Goal: Transaction & Acquisition: Purchase product/service

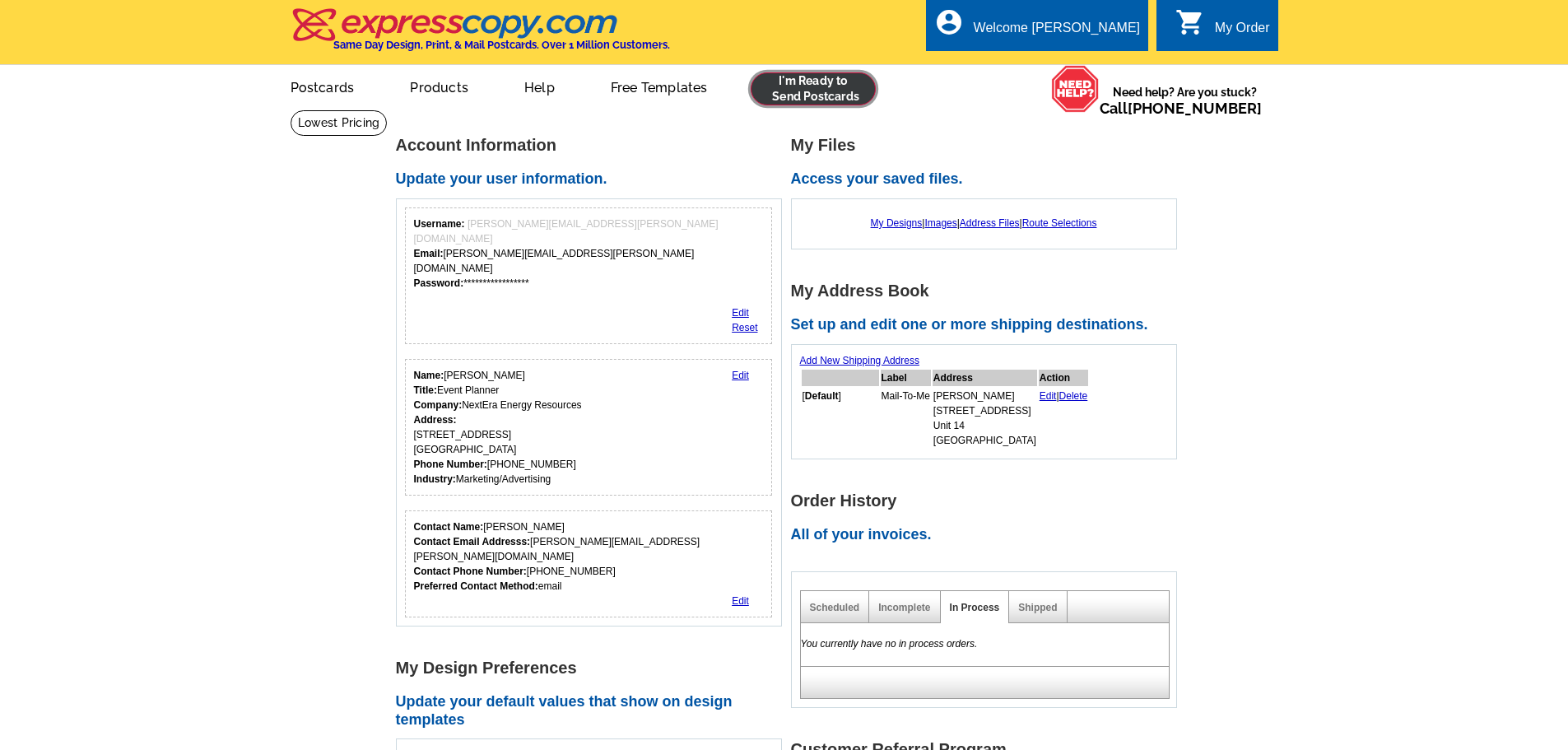
click at [803, 88] on link at bounding box center [813, 89] width 126 height 33
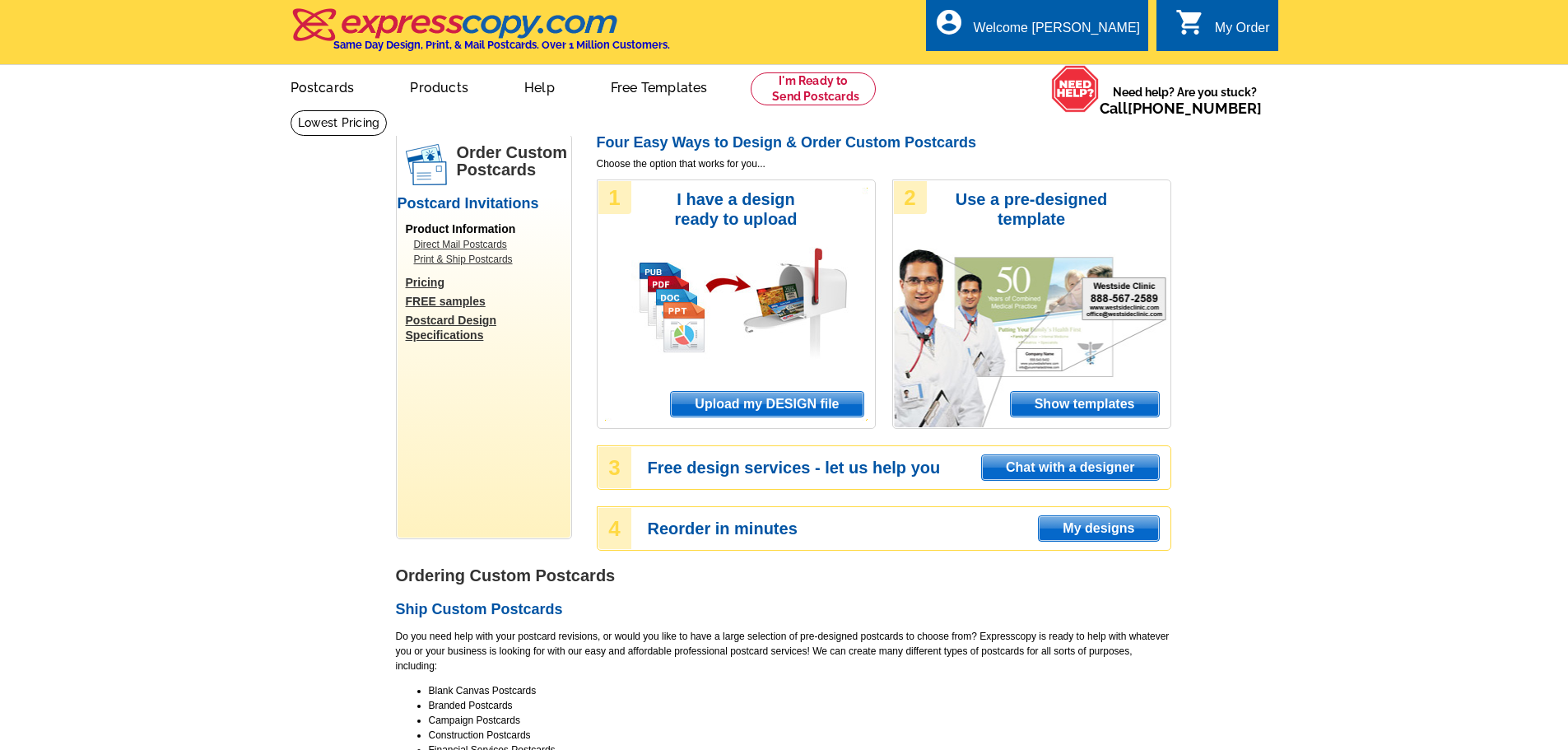
drag, startPoint x: 770, startPoint y: 405, endPoint x: 774, endPoint y: 332, distance: 73.1
click at [770, 405] on span "Upload my DESIGN file" at bounding box center [766, 404] width 192 height 25
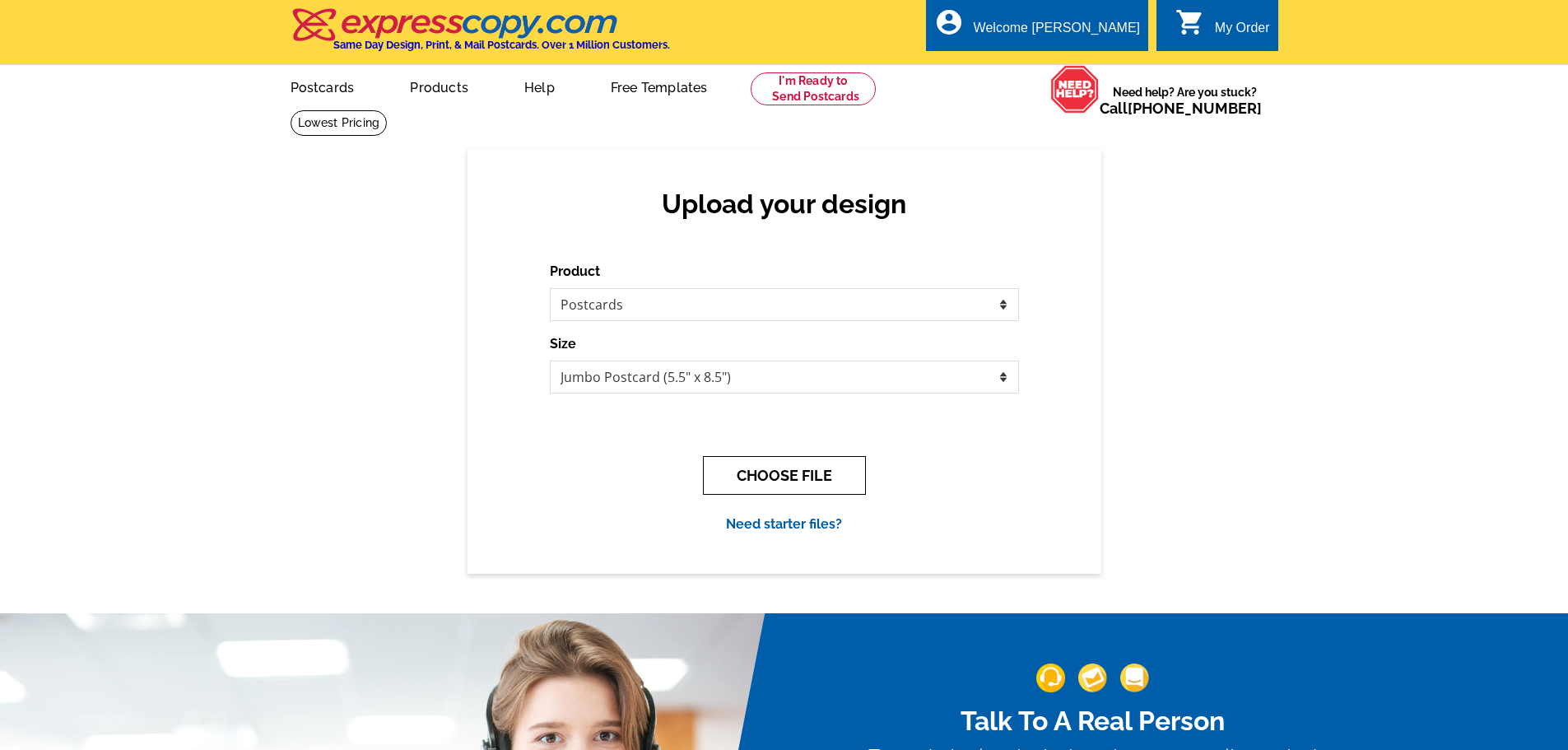
drag, startPoint x: 795, startPoint y: 478, endPoint x: 1057, endPoint y: 212, distance: 373.4
click at [795, 478] on button "CHOOSE FILE" at bounding box center [784, 475] width 163 height 39
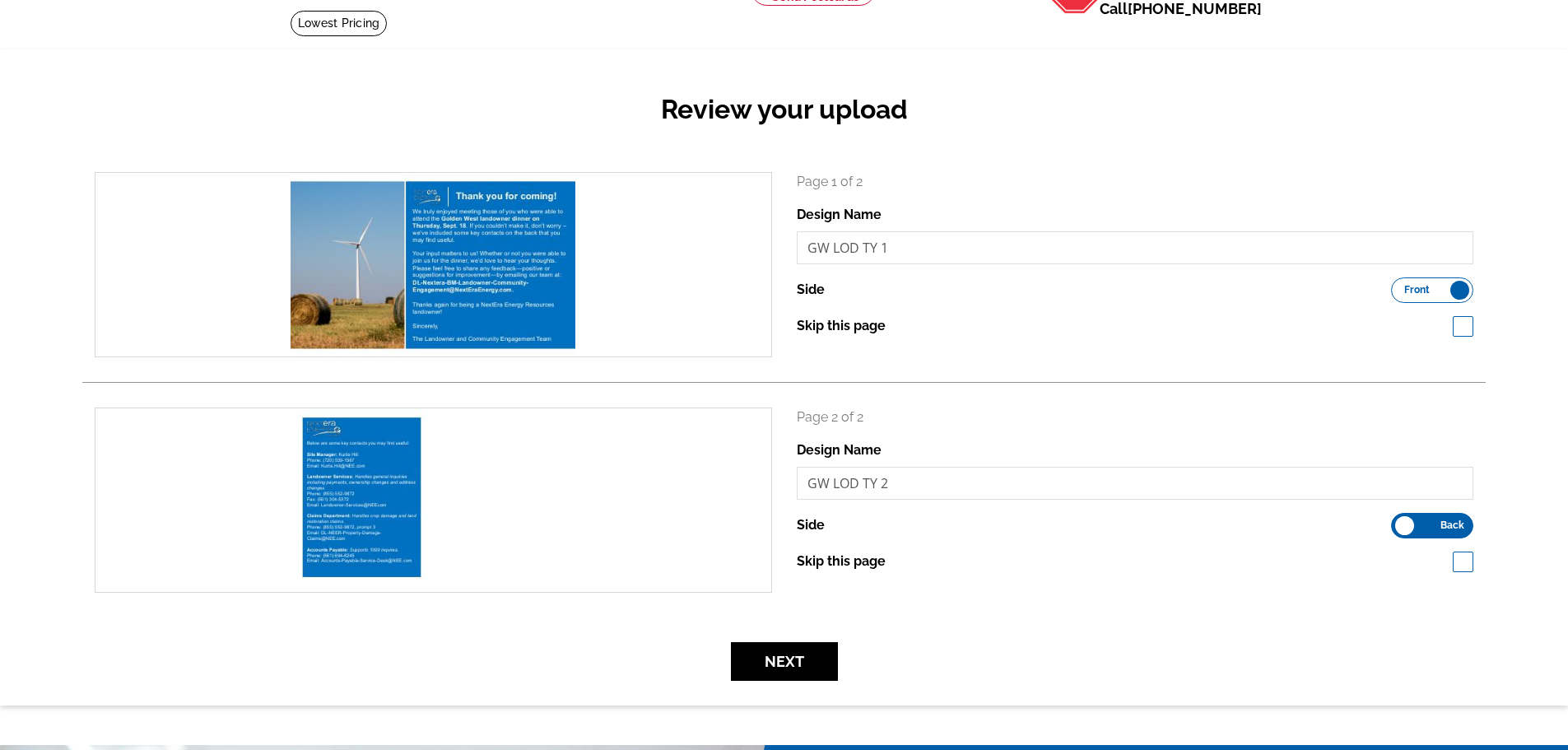
scroll to position [247, 0]
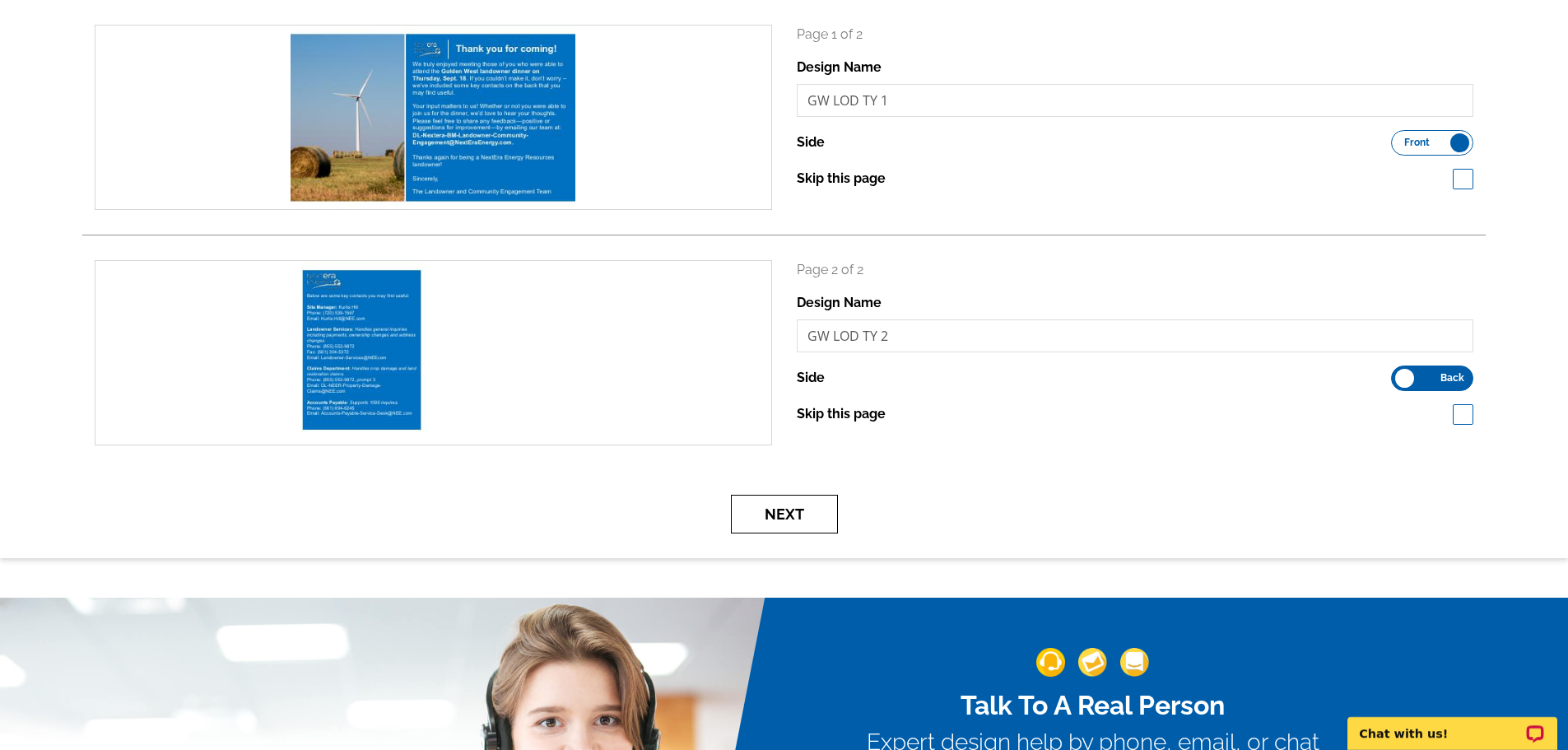
click at [781, 530] on button "Next" at bounding box center [785, 514] width 107 height 39
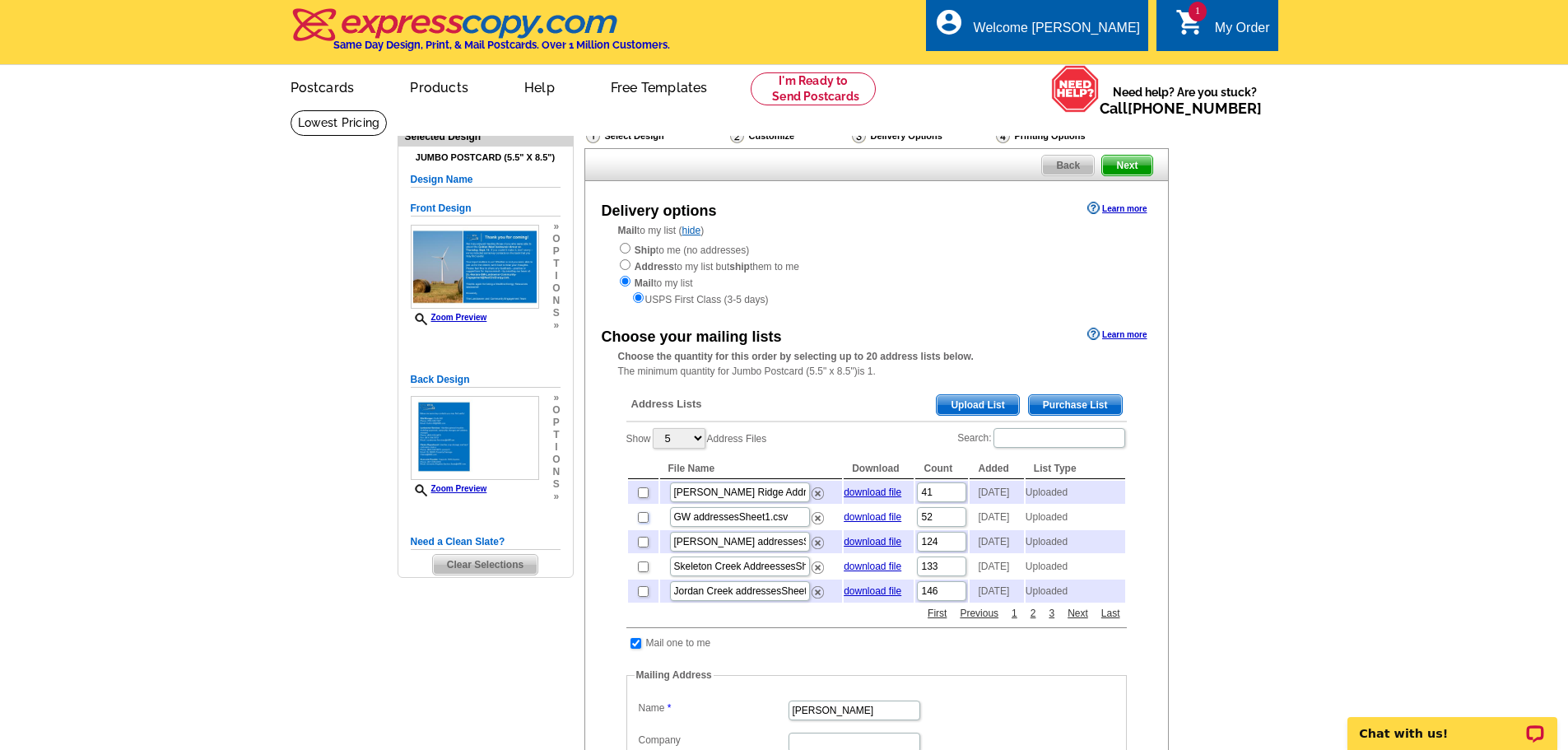
click at [644, 522] on input "checkbox" at bounding box center [644, 518] width 11 height 11
checkbox input "true"
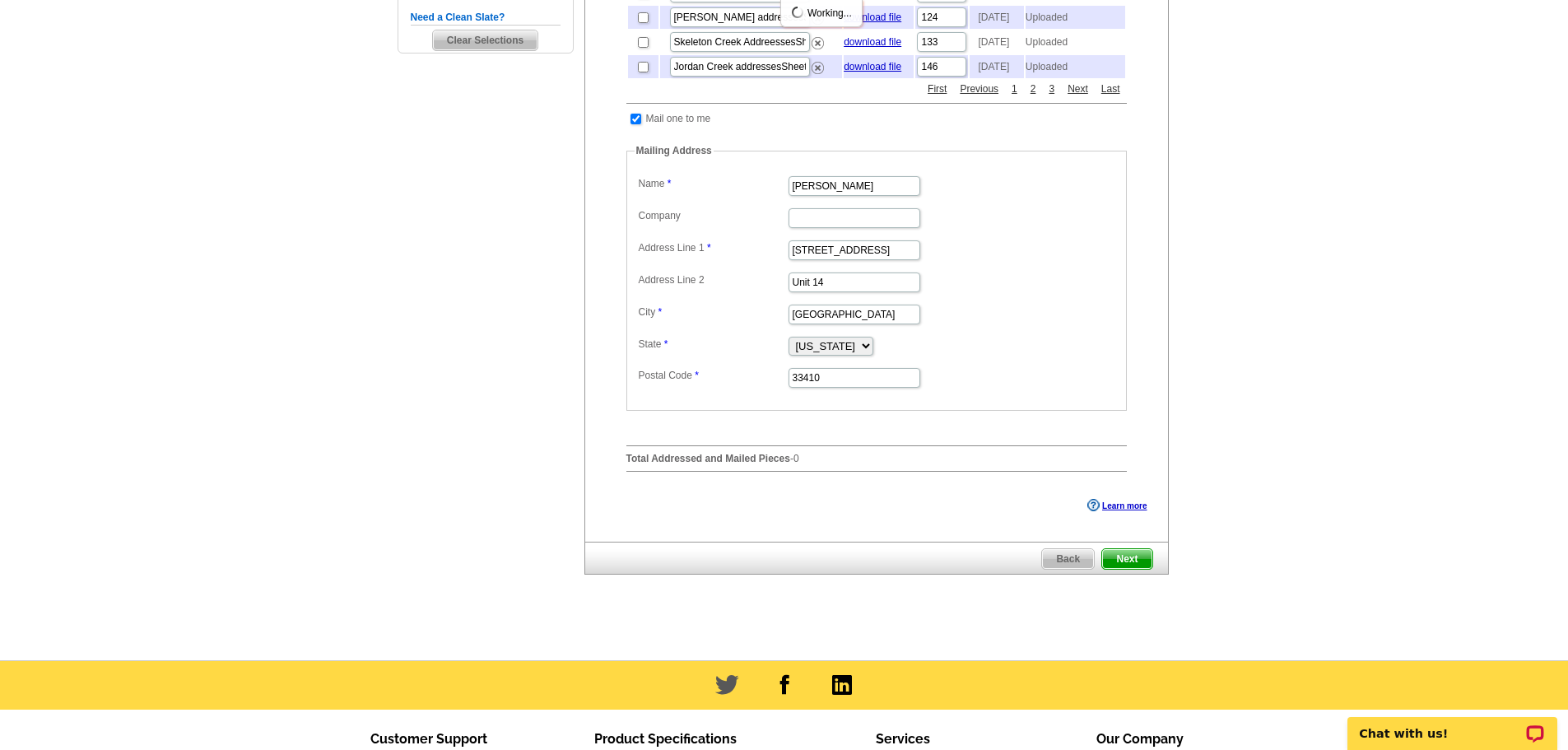
scroll to position [659, 0]
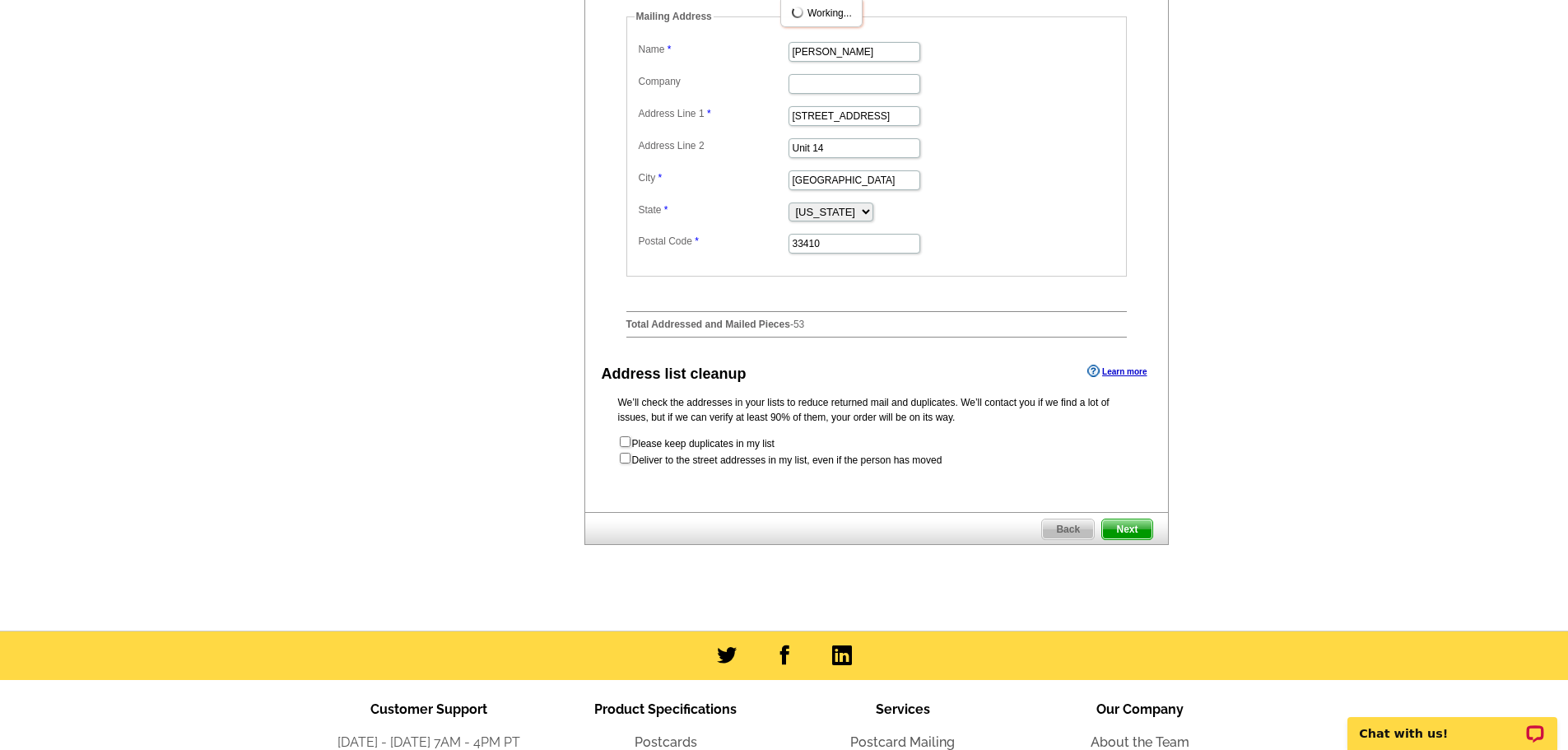
click at [1126, 466] on div "Back Next Delivery options Learn more Mail to my list ( hide ) Ship to me (no a…" at bounding box center [875, 18] width 583 height 1056
click at [1122, 539] on span "Next" at bounding box center [1128, 529] width 50 height 19
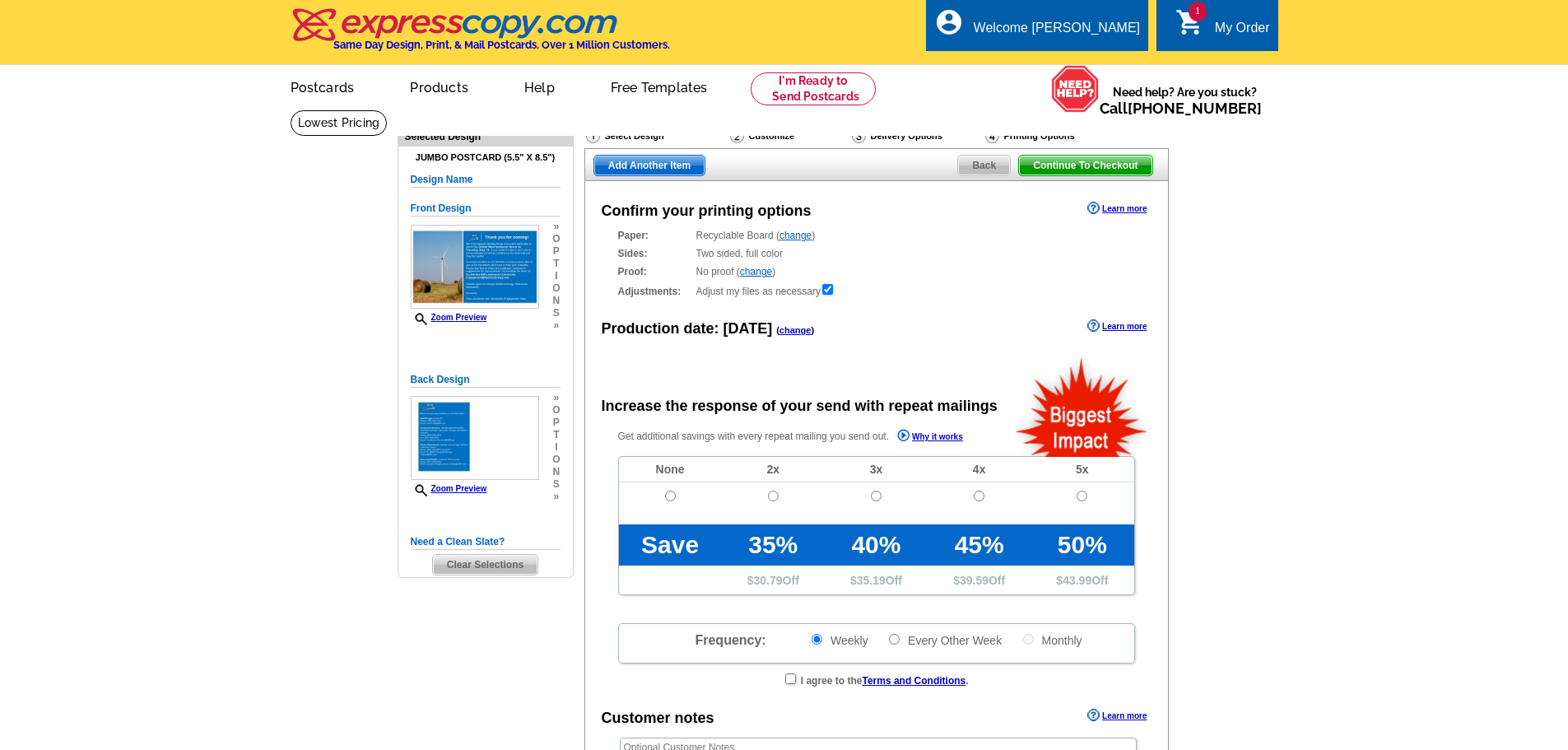
radio input "false"
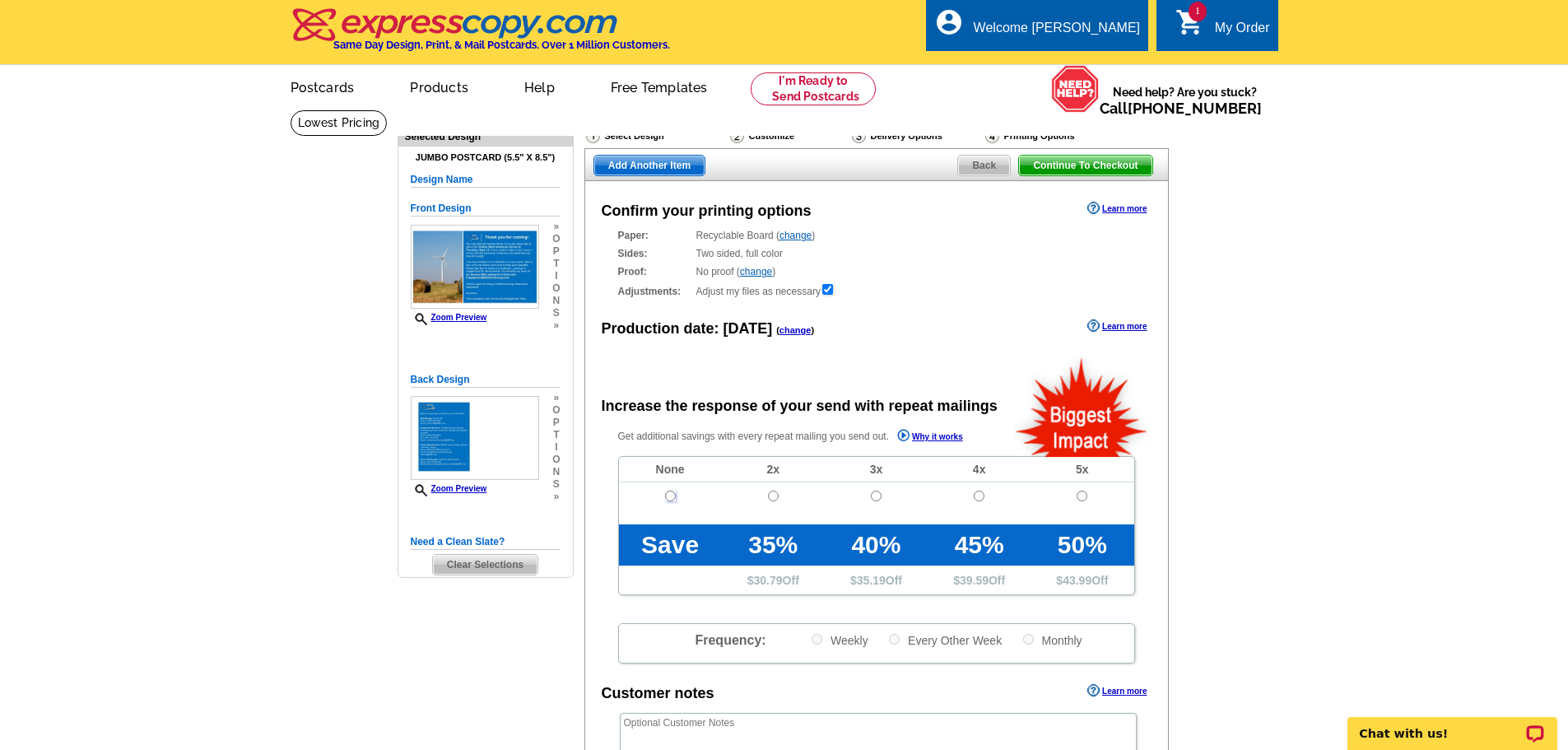
click at [670, 501] on input "radio" at bounding box center [671, 497] width 11 height 11
radio input "true"
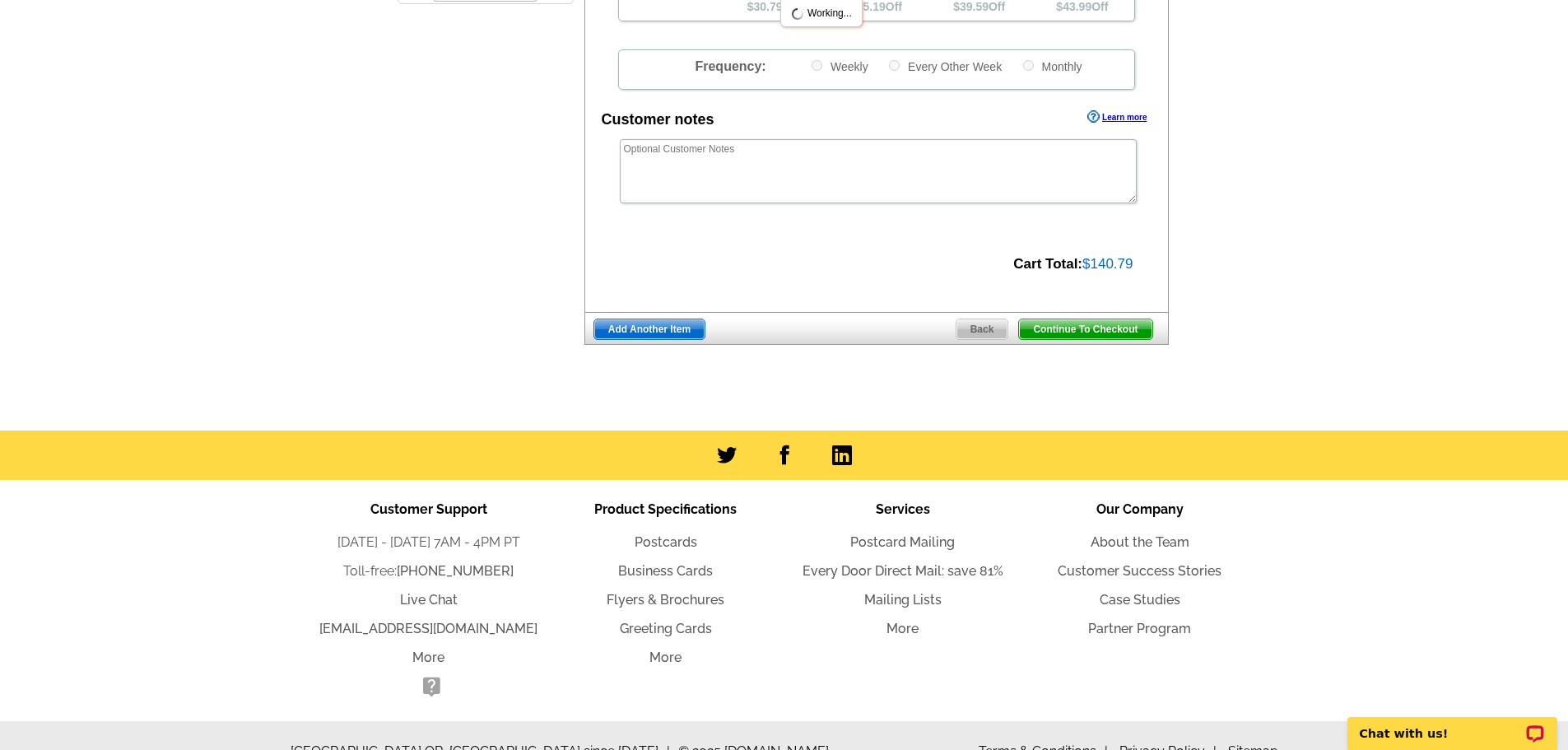
scroll to position [577, 0]
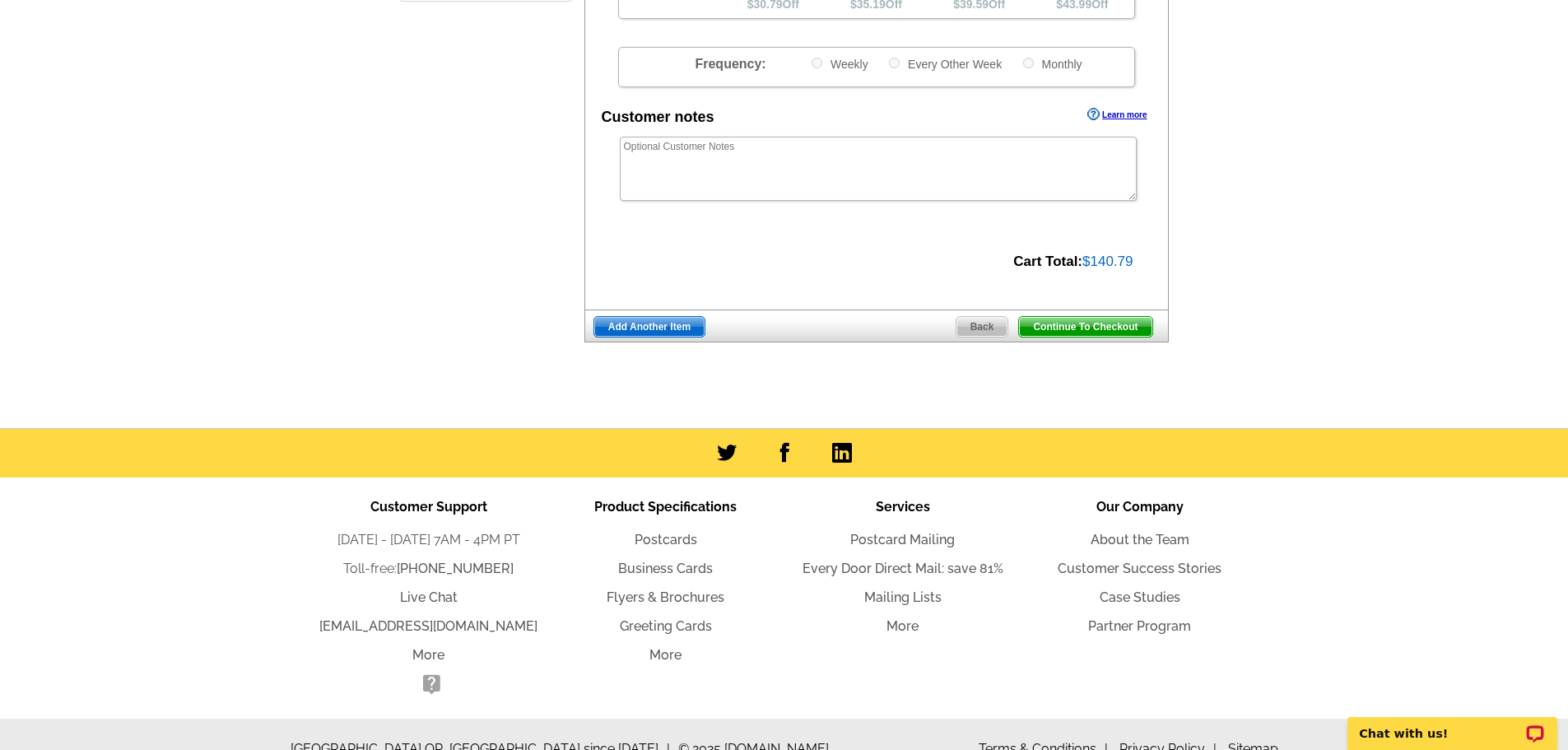
click at [1091, 329] on span "Continue To Checkout" at bounding box center [1085, 326] width 133 height 19
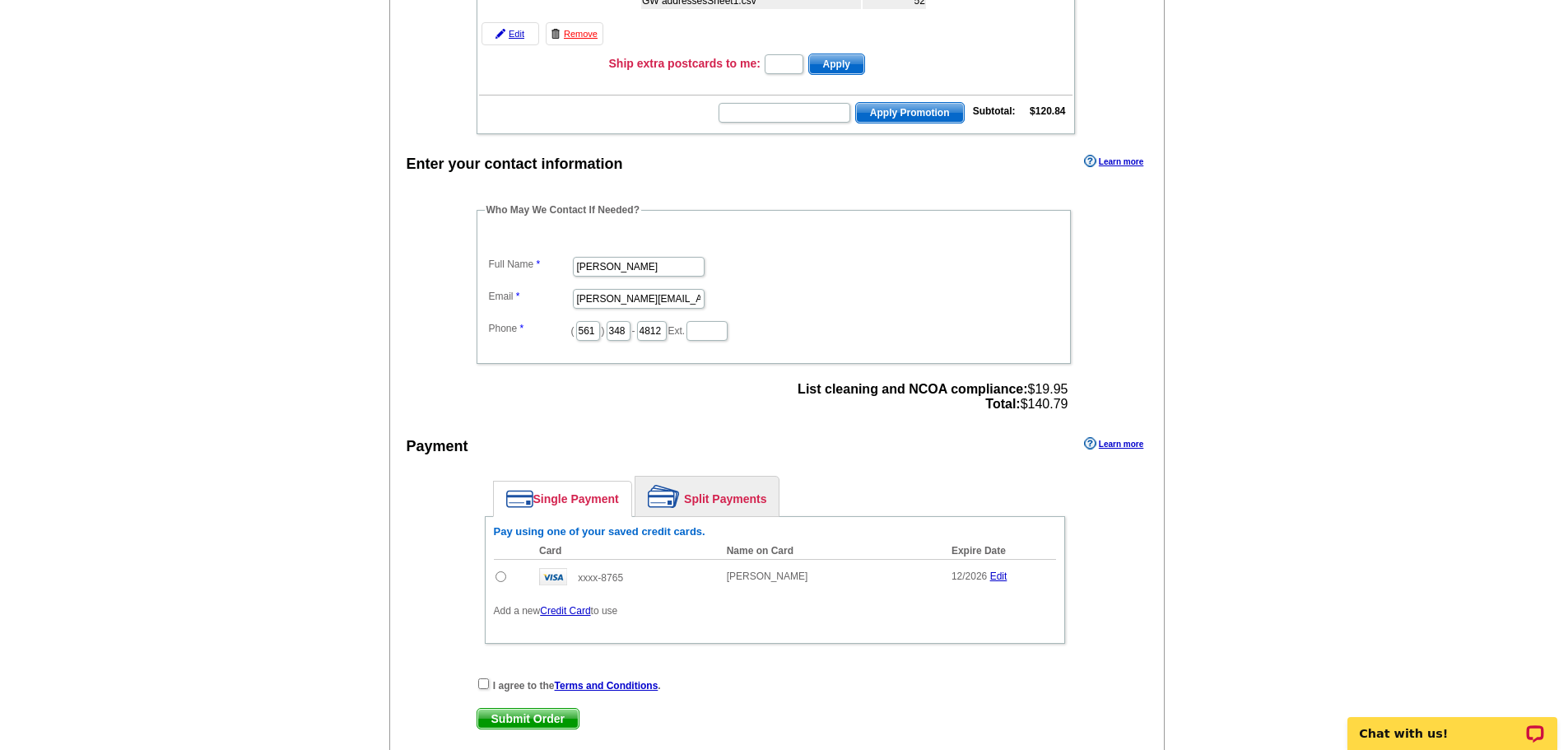
scroll to position [412, 0]
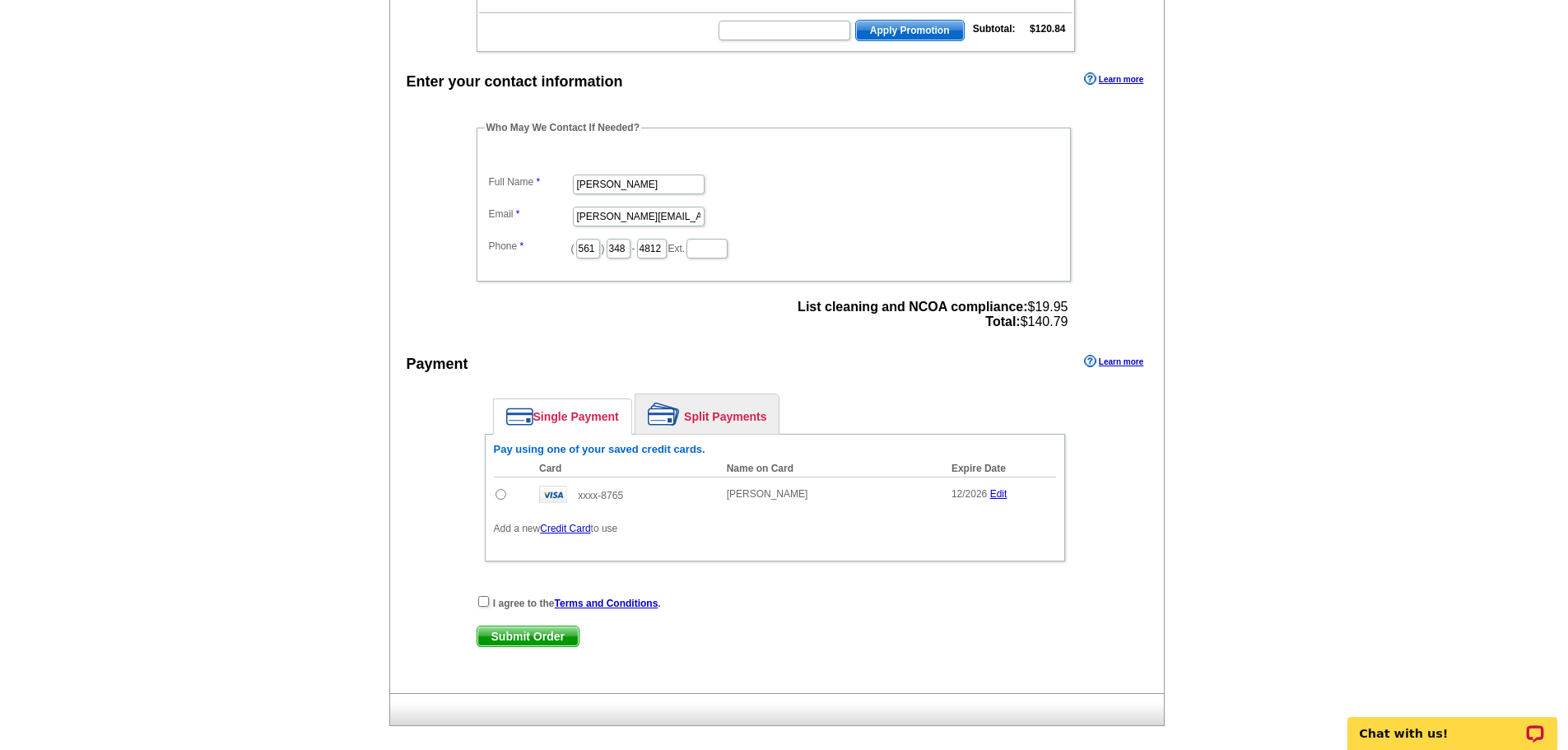
click at [504, 496] on input "radio" at bounding box center [501, 495] width 11 height 11
radio input "true"
click at [484, 603] on input "checkbox" at bounding box center [484, 602] width 11 height 11
checkbox input "true"
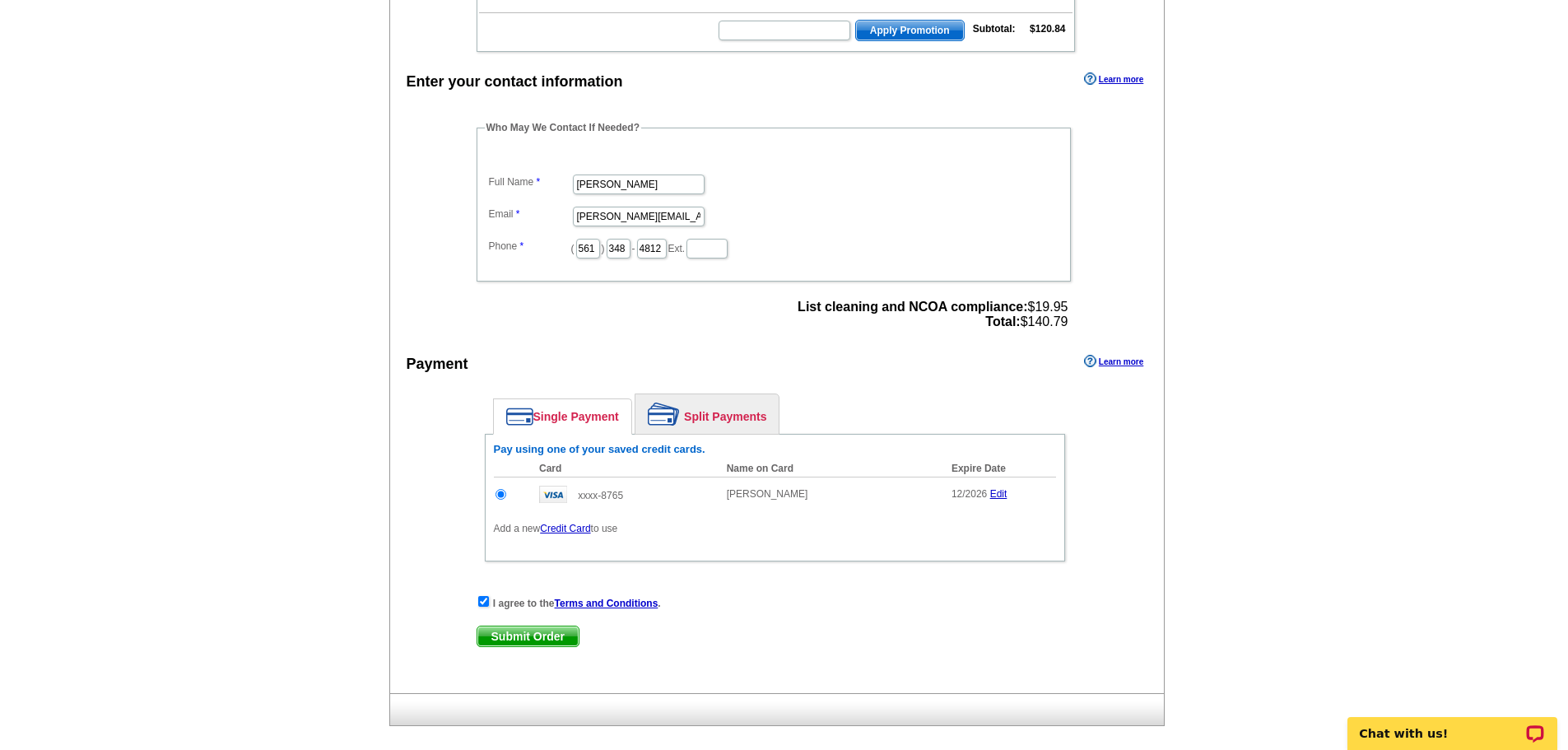
click at [522, 633] on span "Submit Order" at bounding box center [528, 636] width 101 height 19
